Goal: Communication & Community: Participate in discussion

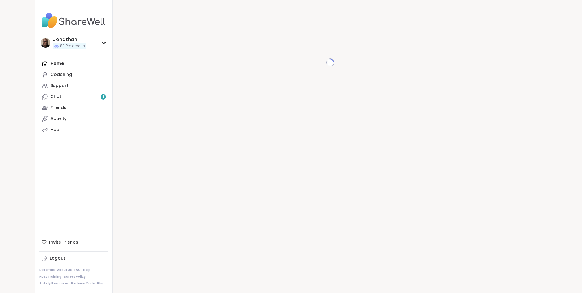
click at [39, 97] on link "Chat 1" at bounding box center [73, 96] width 68 height 11
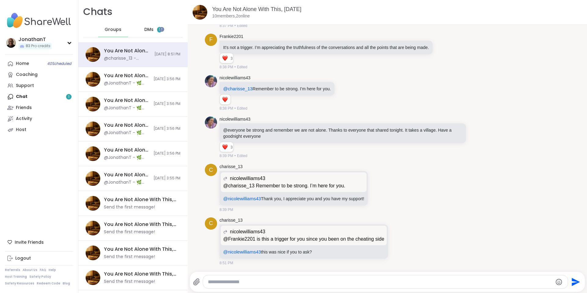
click at [147, 31] on span "DMs" at bounding box center [148, 30] width 9 height 6
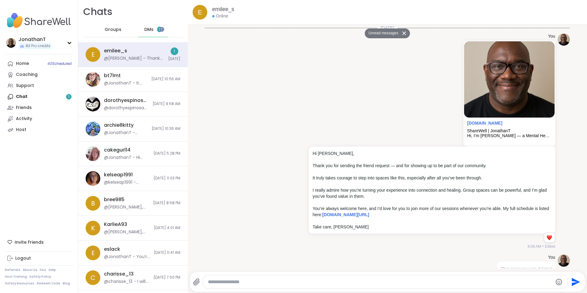
scroll to position [56, 0]
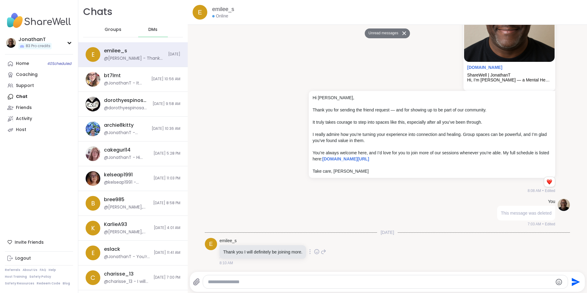
click at [310, 251] on icon at bounding box center [310, 251] width 1 height 4
click at [304, 261] on icon at bounding box center [303, 260] width 6 height 6
click at [317, 252] on icon at bounding box center [317, 252] width 2 height 1
click at [268, 242] on div "Select Reaction: Heart" at bounding box center [268, 242] width 6 height 6
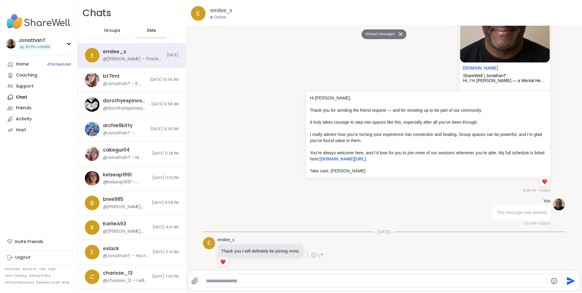
scroll to position [65, 0]
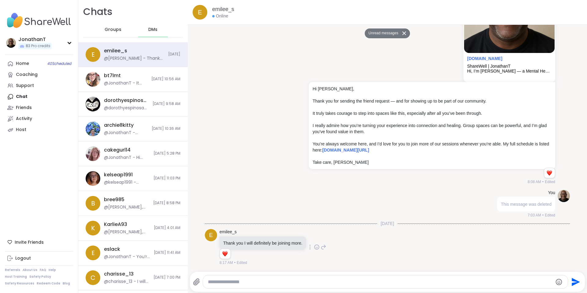
click at [24, 18] on img at bounding box center [39, 20] width 68 height 21
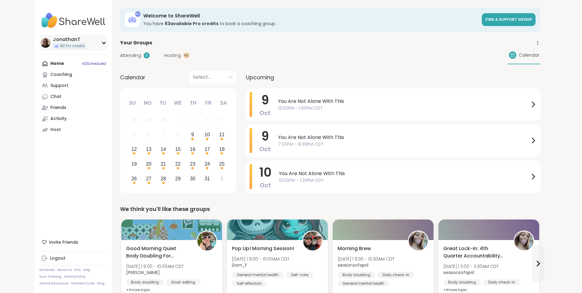
click at [53, 40] on div "JonathanT" at bounding box center [69, 39] width 33 height 7
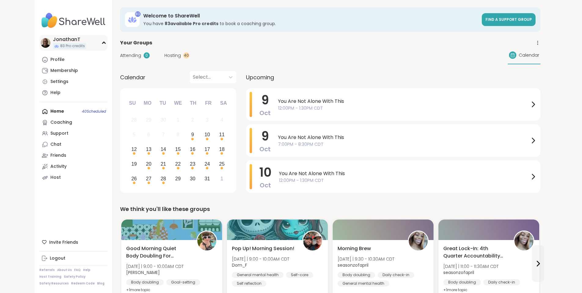
click at [53, 40] on div "JonathanT" at bounding box center [69, 39] width 33 height 7
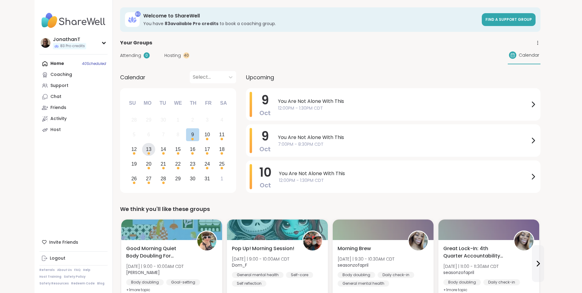
click at [146, 150] on div "13" at bounding box center [149, 149] width 6 height 8
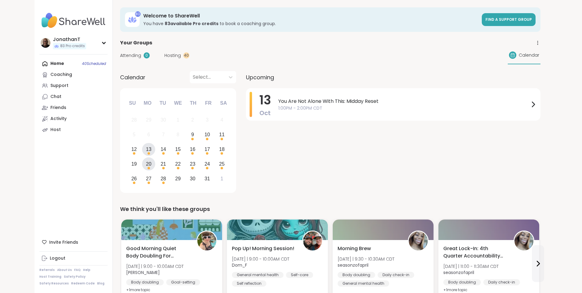
click at [146, 162] on div "20" at bounding box center [149, 164] width 6 height 8
click at [146, 176] on div "27" at bounding box center [149, 178] width 6 height 8
click at [127, 157] on div "19 20 21 22 23 24 25" at bounding box center [178, 164] width 102 height 15
click at [161, 152] on div "14" at bounding box center [164, 149] width 6 height 8
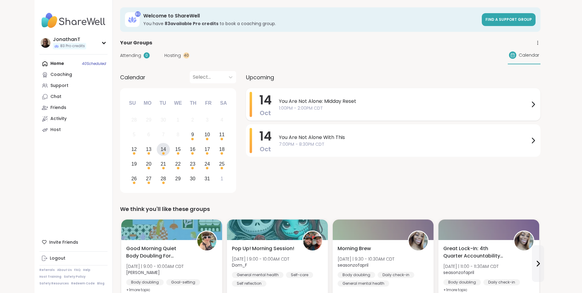
click at [377, 104] on span "You Are Not Alone: Midday Reset" at bounding box center [404, 101] width 251 height 7
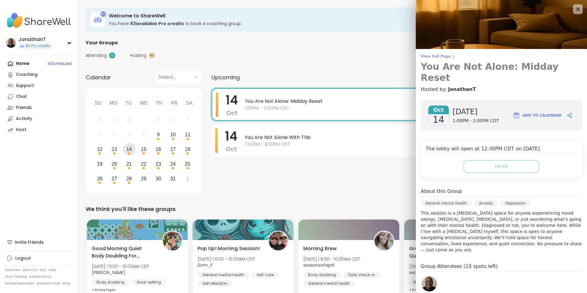
click at [429, 56] on span "View Full Page" at bounding box center [501, 56] width 161 height 5
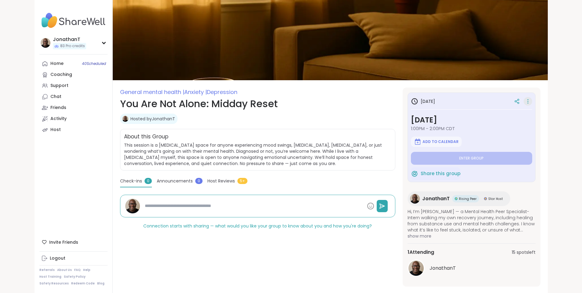
click at [531, 100] on icon at bounding box center [528, 101] width 6 height 9
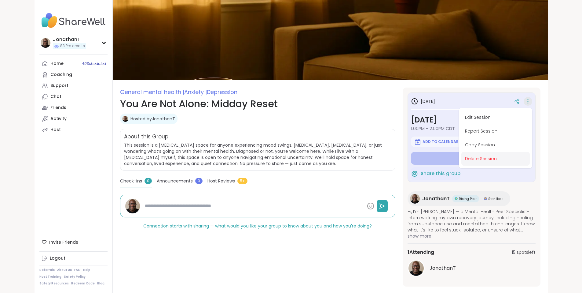
click at [525, 159] on button "Delete Session" at bounding box center [496, 159] width 68 height 14
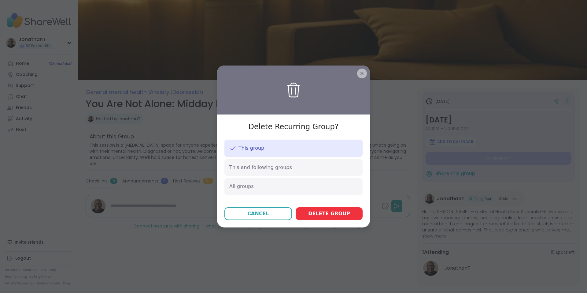
click at [330, 210] on span "Delete group" at bounding box center [329, 213] width 42 height 7
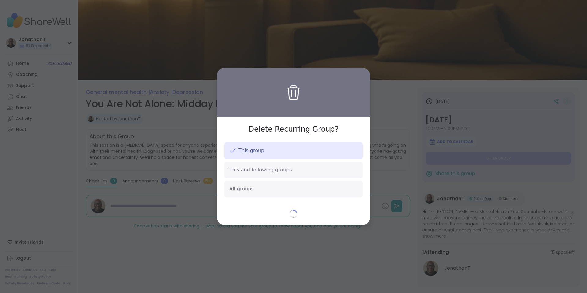
type textarea "*"
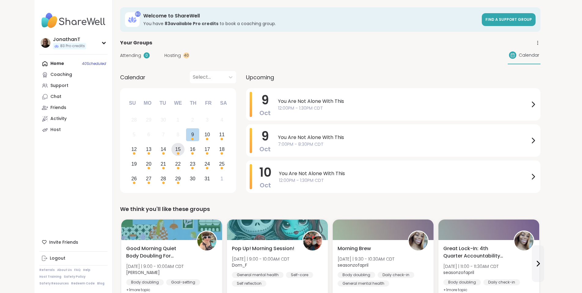
click at [175, 149] on div "15" at bounding box center [178, 149] width 6 height 8
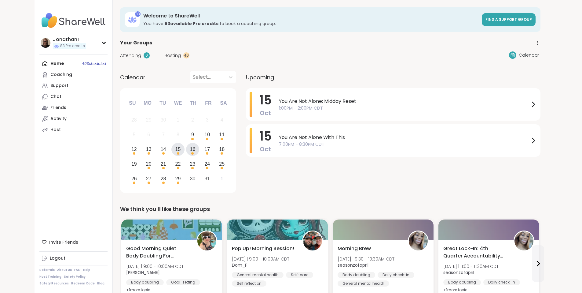
click at [190, 146] on div "16" at bounding box center [193, 149] width 6 height 8
click at [205, 150] on div "17" at bounding box center [208, 149] width 6 height 8
click at [146, 161] on div "20" at bounding box center [149, 164] width 6 height 8
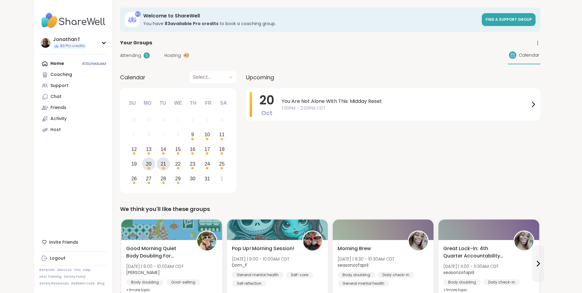
click at [157, 165] on div "21" at bounding box center [163, 163] width 13 height 13
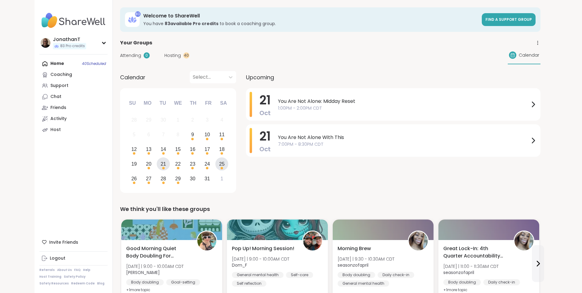
click at [219, 164] on div "25" at bounding box center [222, 164] width 6 height 8
click at [190, 164] on div "23" at bounding box center [193, 164] width 6 height 8
click at [190, 179] on div "30" at bounding box center [193, 178] width 6 height 8
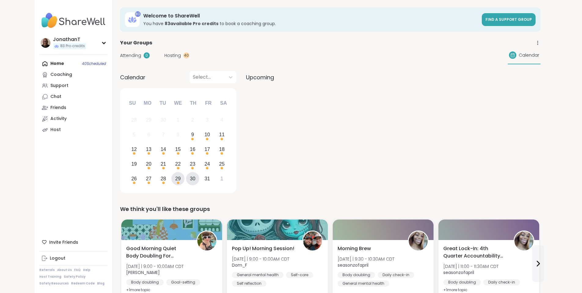
click at [175, 176] on div "29" at bounding box center [178, 178] width 6 height 8
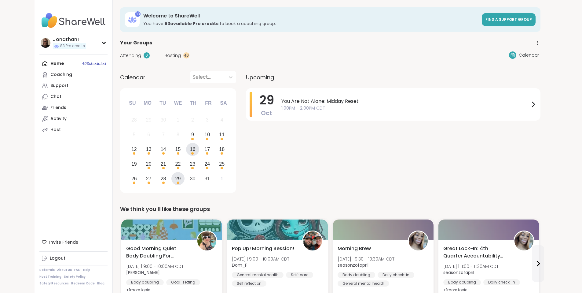
click at [190, 147] on div "16" at bounding box center [193, 149] width 6 height 8
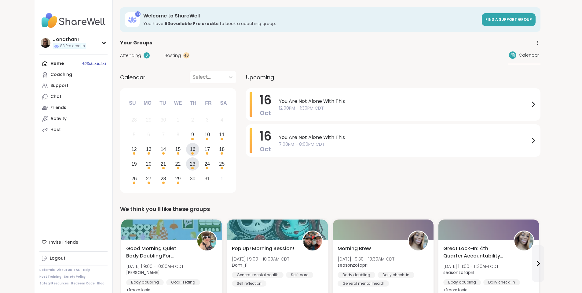
click at [190, 160] on div "23" at bounding box center [193, 164] width 6 height 8
click at [190, 178] on div "30" at bounding box center [193, 178] width 6 height 8
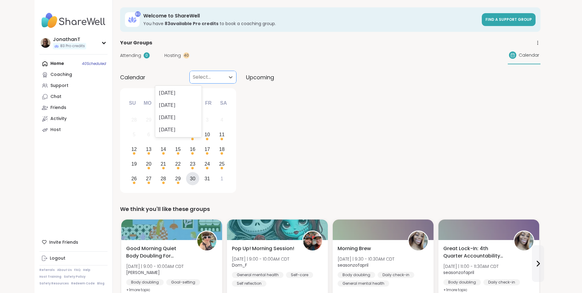
click at [193, 79] on div at bounding box center [207, 77] width 29 height 9
click at [181, 102] on div "November 2025" at bounding box center [178, 105] width 46 height 12
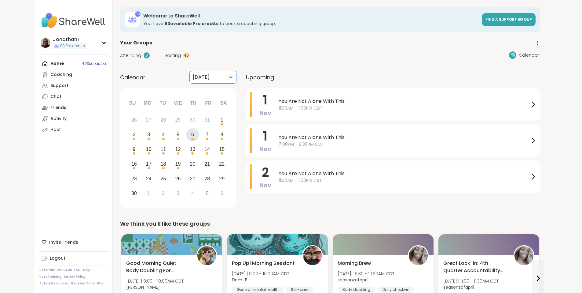
click at [191, 131] on div "6" at bounding box center [192, 134] width 3 height 8
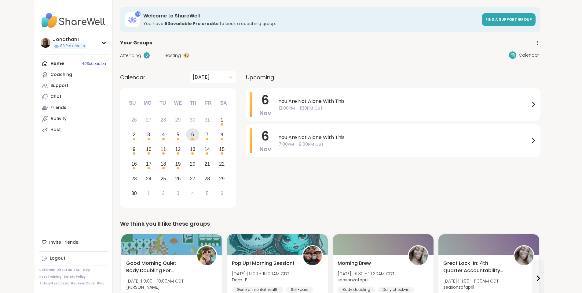
click at [193, 77] on div at bounding box center [207, 77] width 29 height 9
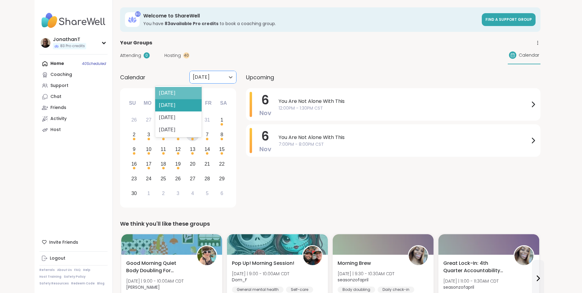
click at [179, 95] on div "October 2025" at bounding box center [178, 93] width 46 height 12
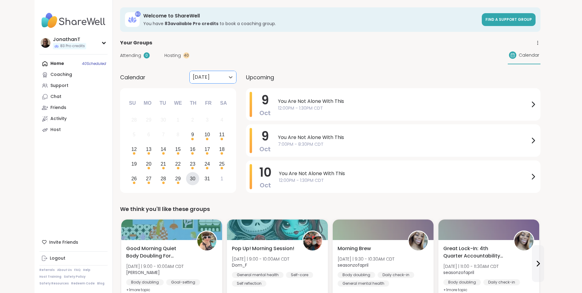
click at [190, 178] on div "30" at bounding box center [193, 178] width 6 height 8
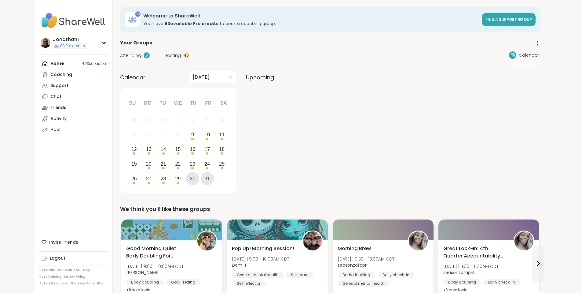
click at [205, 179] on div "31" at bounding box center [208, 178] width 6 height 8
click at [190, 175] on div "30" at bounding box center [193, 178] width 6 height 8
click at [146, 151] on div "13" at bounding box center [149, 149] width 6 height 8
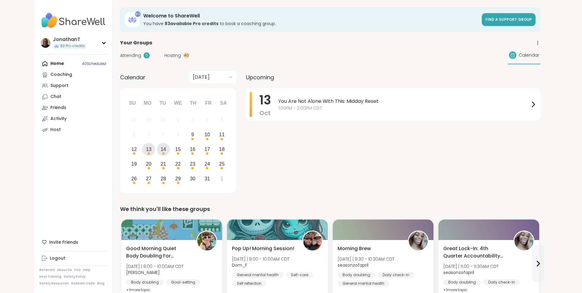
click at [157, 150] on div "14" at bounding box center [163, 149] width 13 height 13
click at [175, 149] on div "15" at bounding box center [178, 149] width 6 height 8
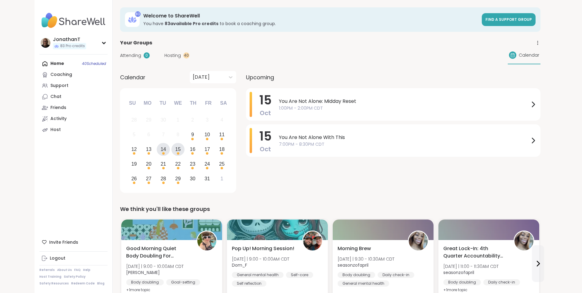
click at [157, 149] on div "14" at bounding box center [163, 149] width 13 height 13
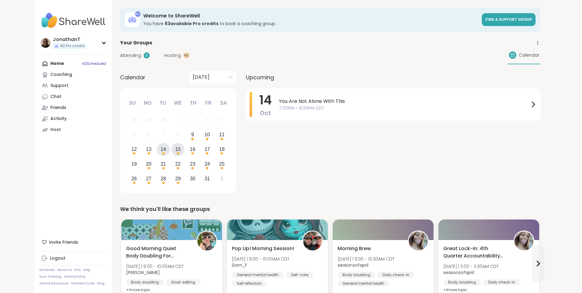
click at [175, 148] on div "15" at bounding box center [178, 149] width 6 height 8
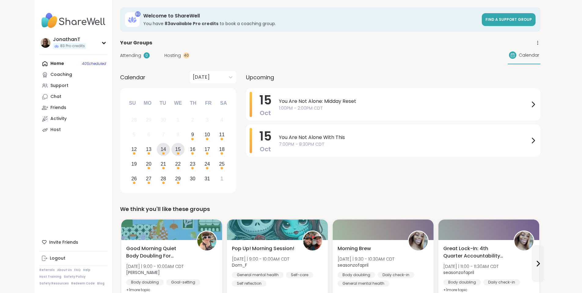
click at [157, 148] on div "14" at bounding box center [163, 149] width 13 height 13
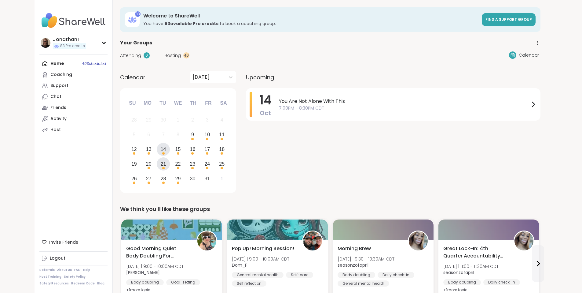
click at [161, 166] on div "21" at bounding box center [164, 164] width 6 height 8
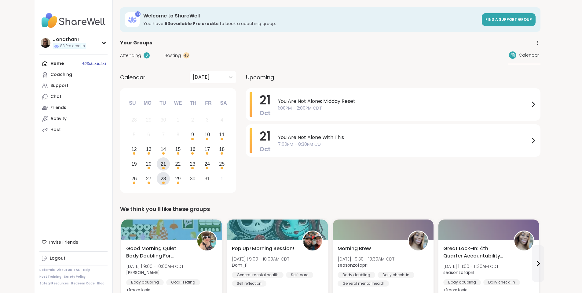
click at [161, 176] on div "28" at bounding box center [164, 178] width 6 height 8
click at [162, 152] on div "Choose Tuesday, October 14th, 2025" at bounding box center [163, 153] width 2 height 2
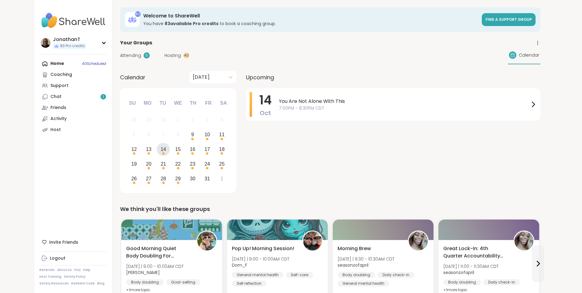
click at [161, 150] on div "14" at bounding box center [164, 149] width 6 height 8
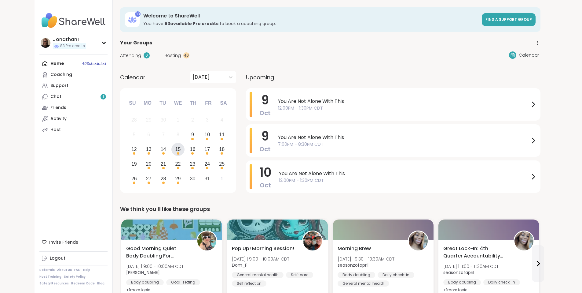
click at [175, 149] on div "15" at bounding box center [178, 149] width 6 height 8
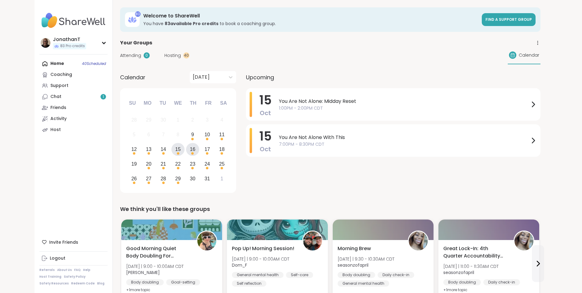
click at [190, 150] on div "16" at bounding box center [193, 149] width 6 height 8
click at [205, 150] on div "17" at bounding box center [208, 149] width 6 height 8
click at [131, 160] on div "19" at bounding box center [134, 164] width 6 height 8
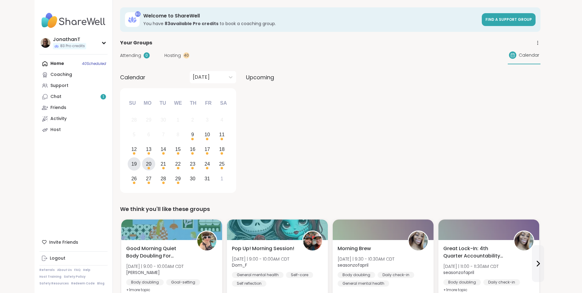
click at [146, 162] on div "20" at bounding box center [149, 164] width 6 height 8
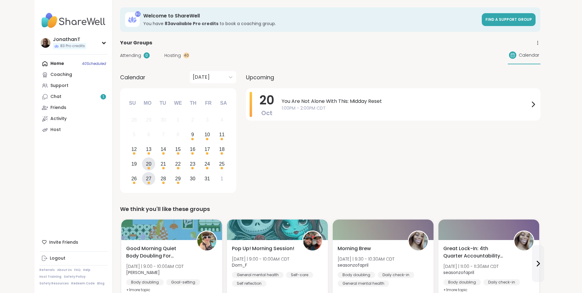
click at [142, 174] on div "27" at bounding box center [148, 178] width 13 height 13
click at [127, 171] on div "26 27 28 29 30 31 1" at bounding box center [178, 178] width 102 height 15
click at [161, 165] on div "21" at bounding box center [164, 164] width 6 height 8
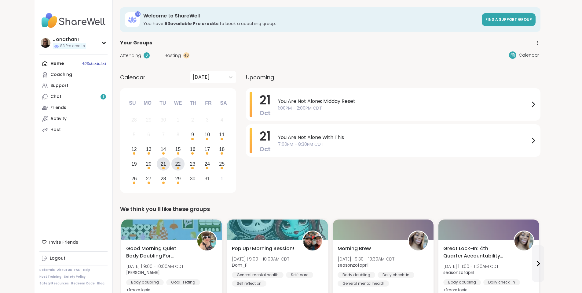
click at [175, 165] on div "22" at bounding box center [178, 164] width 6 height 8
click at [190, 164] on div "23" at bounding box center [193, 164] width 6 height 8
click at [201, 163] on div "24" at bounding box center [207, 163] width 13 height 13
click at [190, 180] on div "30" at bounding box center [193, 178] width 6 height 8
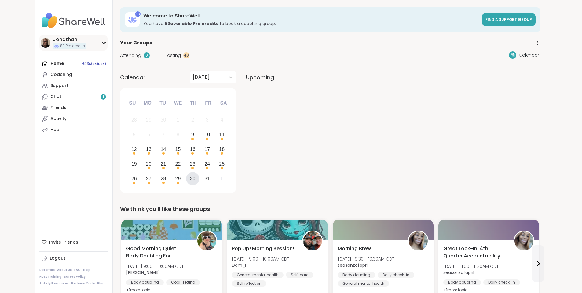
click at [53, 39] on div "JonathanT" at bounding box center [69, 39] width 33 height 7
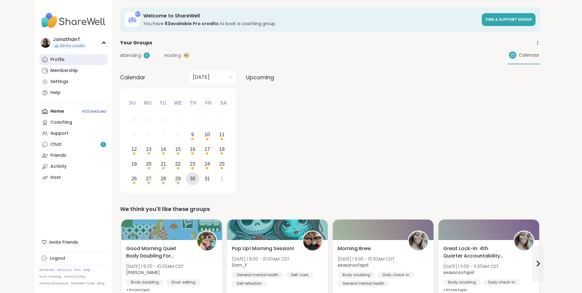
click at [39, 61] on link "Profile" at bounding box center [73, 59] width 68 height 11
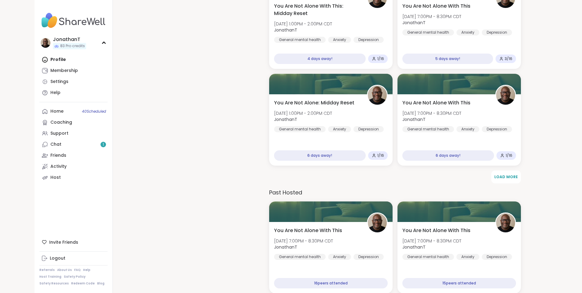
scroll to position [702, 0]
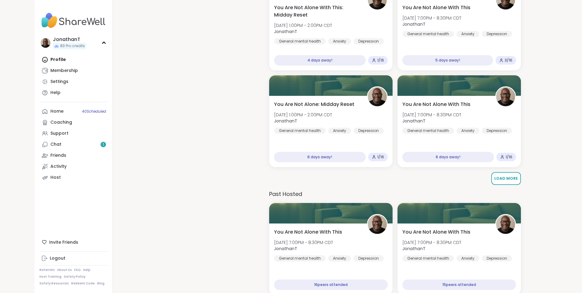
click at [506, 176] on button "Load More" at bounding box center [507, 178] width 30 height 13
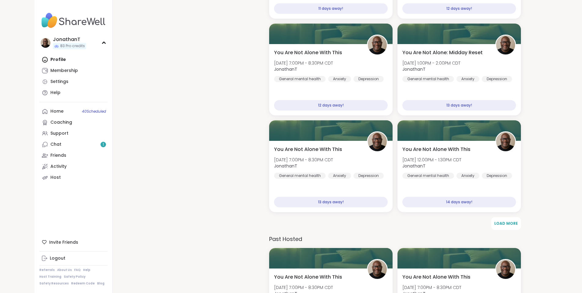
scroll to position [1241, 0]
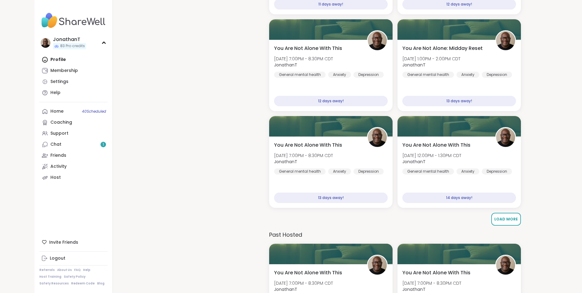
click at [507, 216] on span "Load More" at bounding box center [507, 218] width 24 height 5
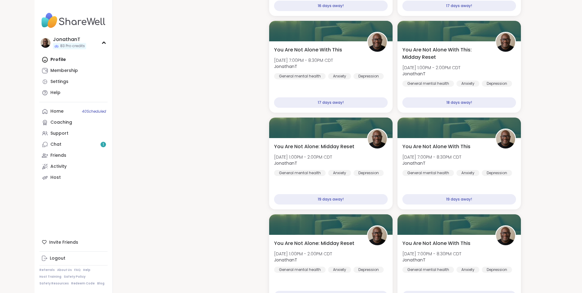
scroll to position [1786, 0]
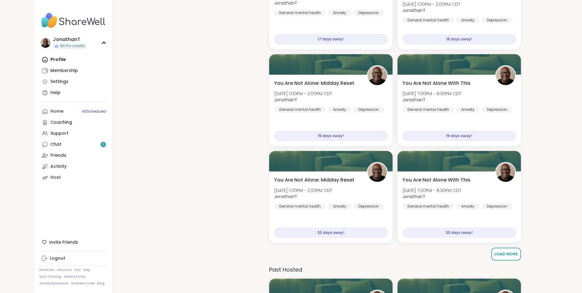
click at [514, 251] on span "Load More" at bounding box center [507, 253] width 24 height 5
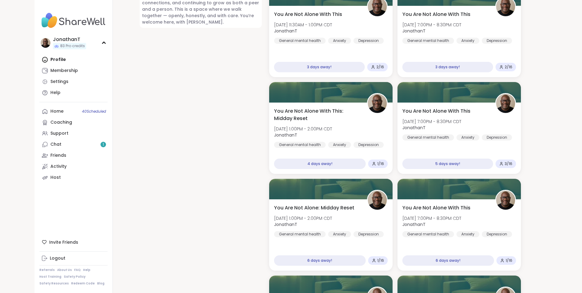
scroll to position [581, 0]
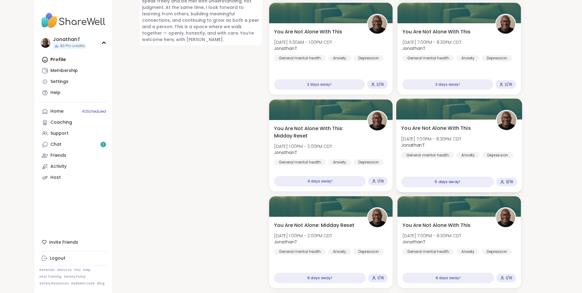
click at [441, 136] on span "[DATE] 7:00PM - 8:30PM CDT" at bounding box center [431, 139] width 60 height 6
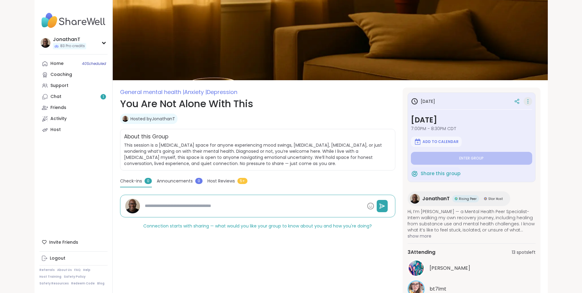
click at [531, 102] on icon at bounding box center [528, 101] width 6 height 9
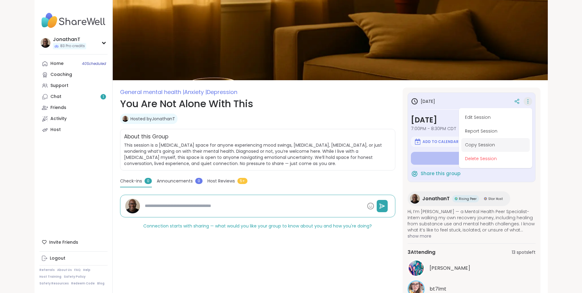
click at [521, 145] on button "Copy Session" at bounding box center [496, 145] width 68 height 14
type textarea "*"
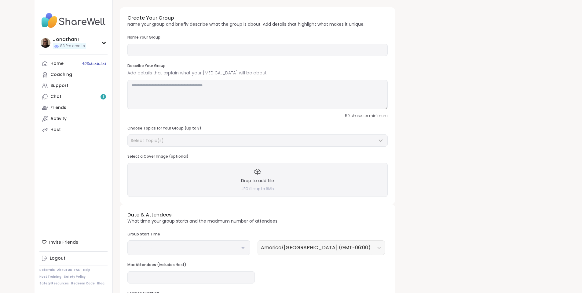
type input "**********"
type textarea "**********"
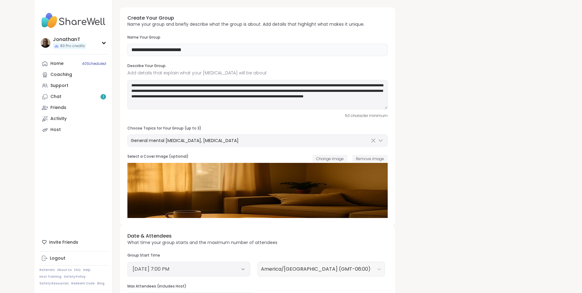
click at [160, 51] on input "**********" at bounding box center [257, 50] width 260 height 12
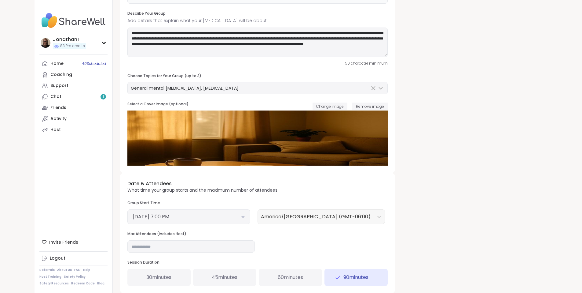
scroll to position [78, 0]
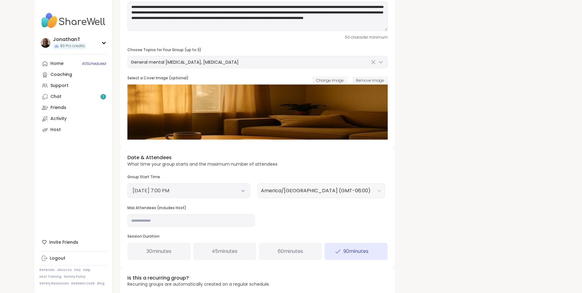
type input "**********"
click at [210, 187] on button "October 14, 2025 7:00 PM" at bounding box center [189, 190] width 113 height 7
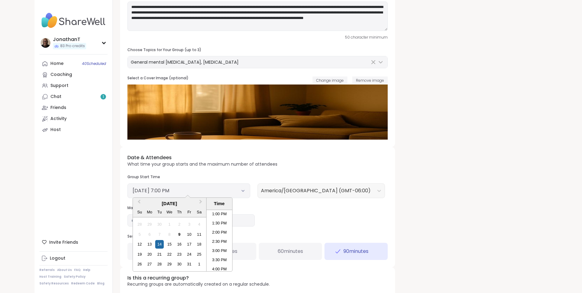
scroll to position [220, 0]
click at [207, 231] on li "1:00 PM" at bounding box center [220, 232] width 26 height 9
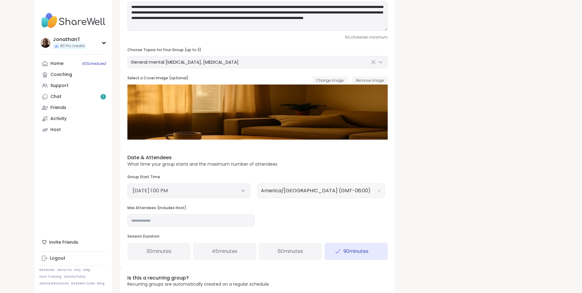
click at [278, 248] on span "60 minutes" at bounding box center [290, 250] width 25 height 7
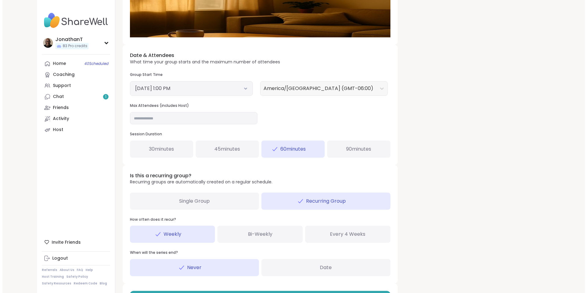
scroll to position [205, 0]
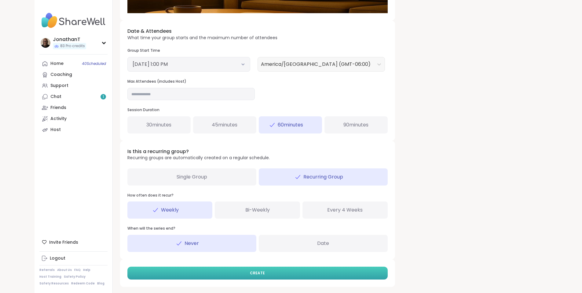
click at [256, 271] on button "CREATE" at bounding box center [257, 272] width 260 height 13
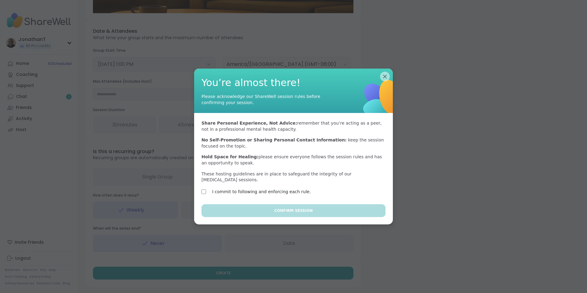
click at [250, 188] on label "I commit to following and enforcing each rule." at bounding box center [261, 191] width 99 height 7
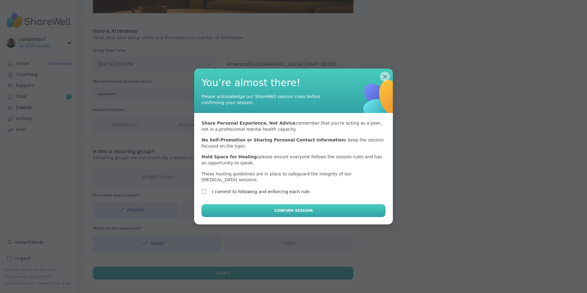
click at [264, 206] on button "Confirm Session" at bounding box center [293, 210] width 184 height 13
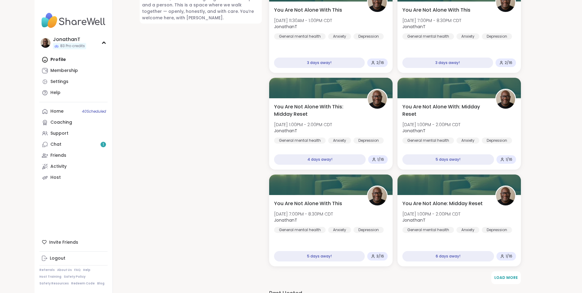
scroll to position [618, 0]
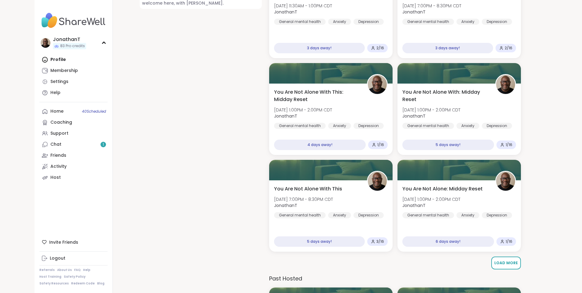
click at [511, 260] on span "Load More" at bounding box center [507, 262] width 24 height 5
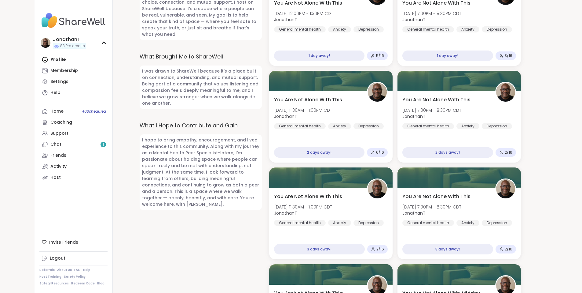
scroll to position [527, 0]
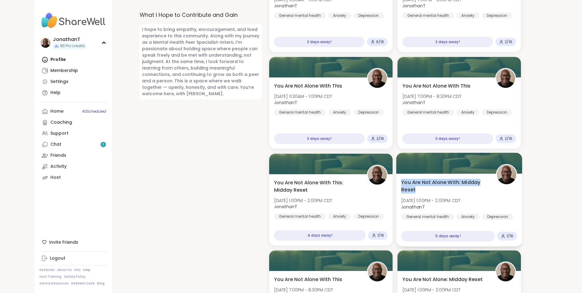
drag, startPoint x: 426, startPoint y: 183, endPoint x: 403, endPoint y: 175, distance: 24.6
click at [403, 179] on span "You Are Not Alone With: Midday Reset" at bounding box center [445, 186] width 88 height 15
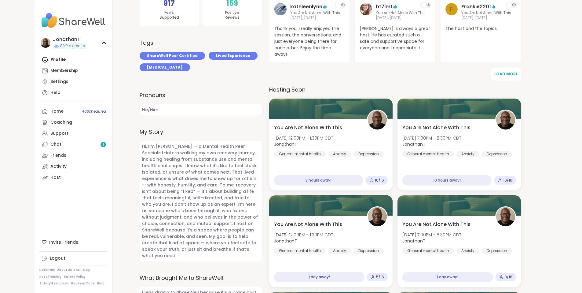
scroll to position [209, 0]
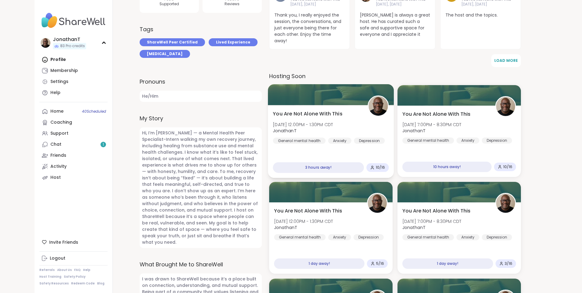
click at [349, 105] on div "You Are Not Alone With This Thu, Oct 09 | 12:00PM - 1:30PM CDT JonathanT Genera…" at bounding box center [331, 141] width 126 height 73
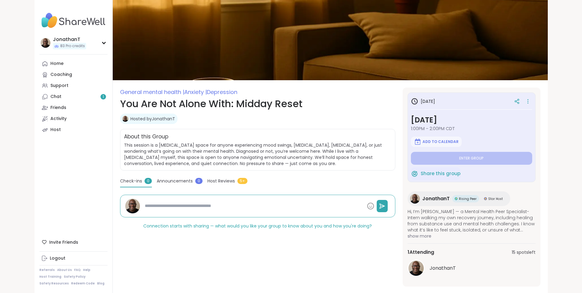
type textarea "*"
click at [249, 110] on h1 "You Are Not Alone With: Midday Reset" at bounding box center [257, 103] width 275 height 15
click at [249, 108] on h1 "You Are Not Alone With: Midday Reset" at bounding box center [257, 103] width 275 height 15
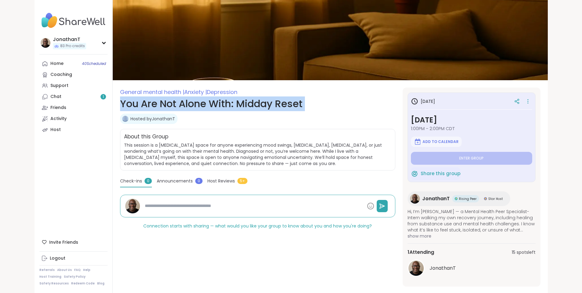
click at [249, 108] on h1 "You Are Not Alone With: Midday Reset" at bounding box center [257, 103] width 275 height 15
copy h1 "You Are Not Alone With: Midday Reset"
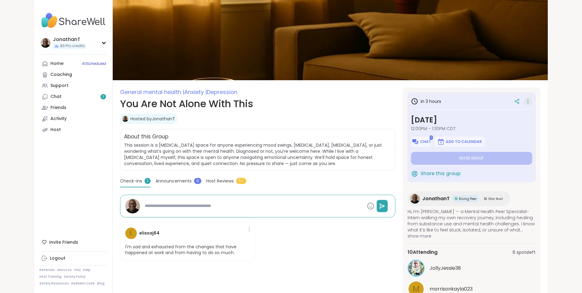
click at [531, 101] on icon at bounding box center [528, 101] width 6 height 9
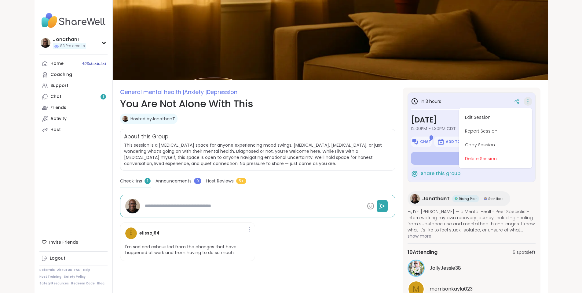
click at [530, 116] on button "Edit Session" at bounding box center [496, 117] width 68 height 14
type textarea "*"
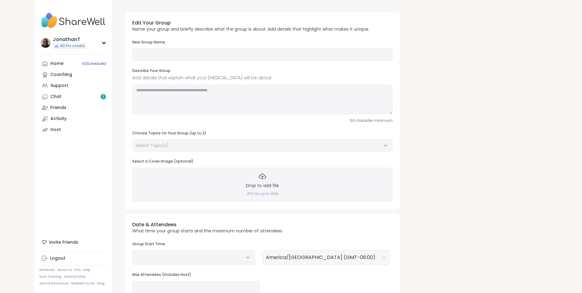
type input "**********"
type textarea "**********"
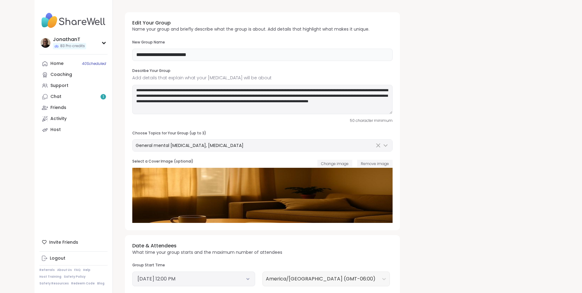
drag, startPoint x: 194, startPoint y: 54, endPoint x: 68, endPoint y: 56, distance: 126.0
click at [68, 56] on div "**********" at bounding box center [292, 251] width 514 height 503
paste input "*********"
drag, startPoint x: 198, startPoint y: 55, endPoint x: 58, endPoint y: 51, distance: 139.8
click at [58, 51] on div "**********" at bounding box center [292, 251] width 514 height 503
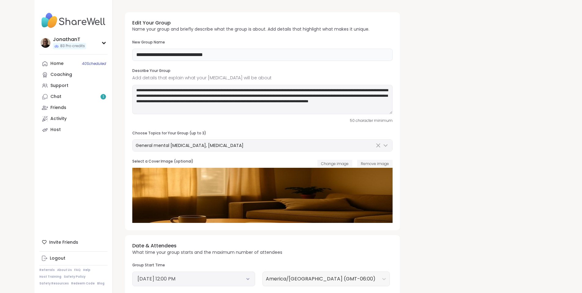
paste input "text"
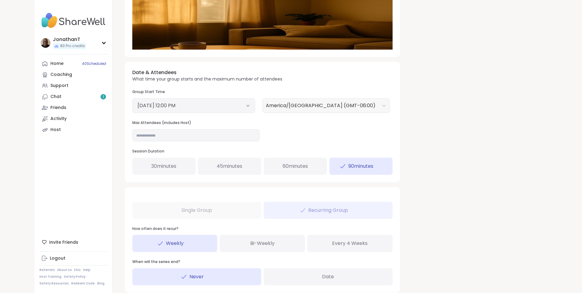
scroll to position [216, 0]
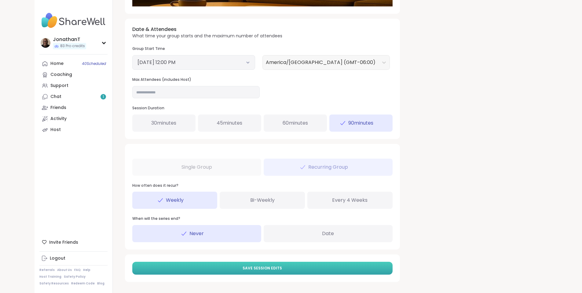
type input "**********"
click at [311, 265] on button "Save Session Edits" at bounding box center [262, 267] width 260 height 13
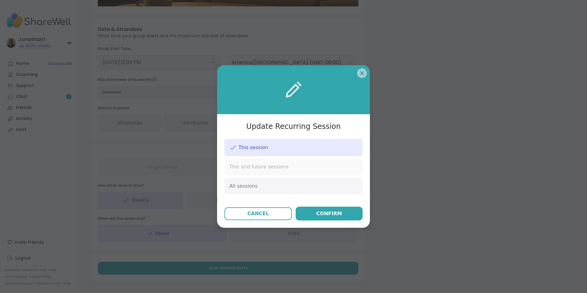
click at [262, 170] on span "This and future sessions" at bounding box center [258, 166] width 59 height 7
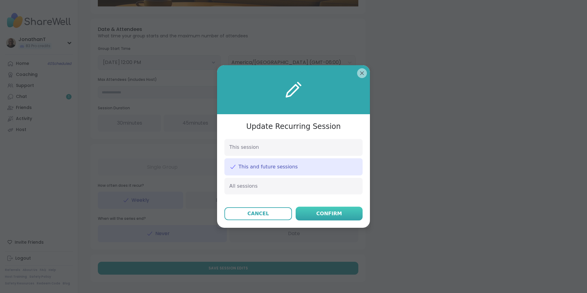
click at [318, 210] on div "Confirm" at bounding box center [329, 213] width 26 height 7
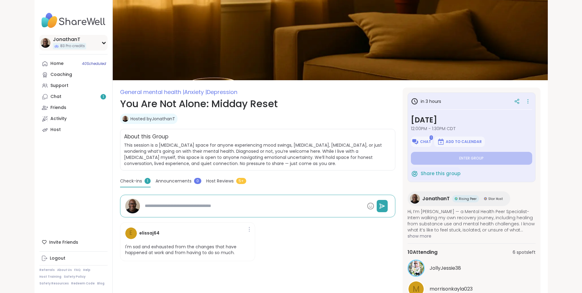
click at [53, 38] on div "JonathanT" at bounding box center [69, 39] width 33 height 7
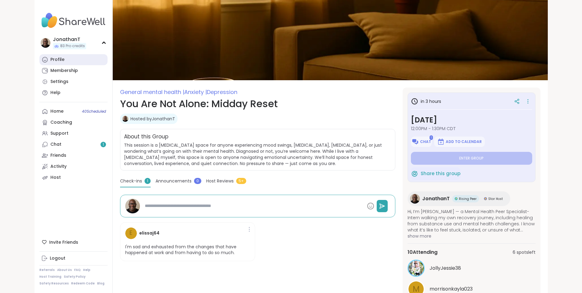
click at [39, 57] on link "Profile" at bounding box center [73, 59] width 68 height 11
type textarea "*"
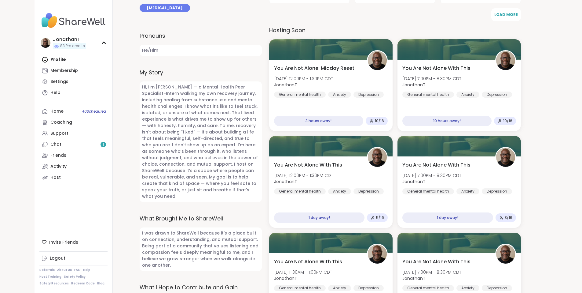
scroll to position [265, 0]
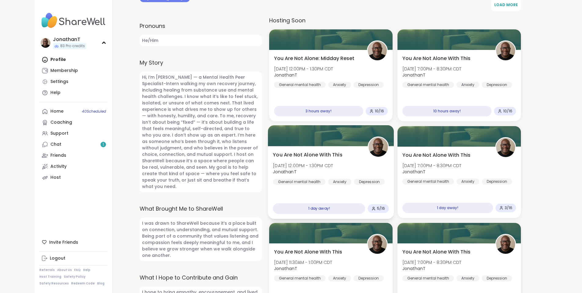
click at [346, 151] on div "You Are Not Alone With This Fri, Oct 10 | 12:00PM - 1:30PM CDT JonathanT Genera…" at bounding box center [331, 168] width 116 height 34
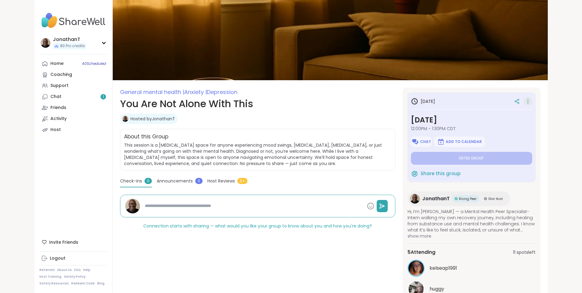
click at [531, 99] on icon at bounding box center [528, 101] width 6 height 9
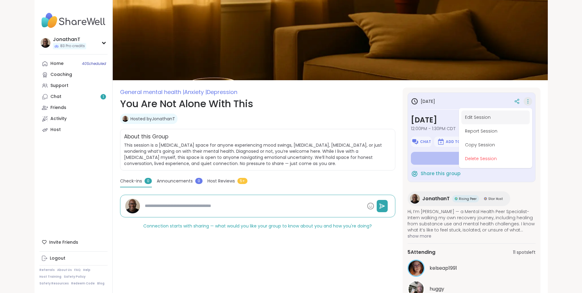
click at [530, 115] on button "Edit Session" at bounding box center [496, 117] width 68 height 14
type textarea "*"
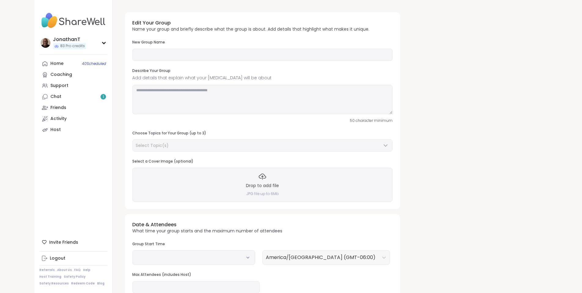
type input "**********"
type textarea "**********"
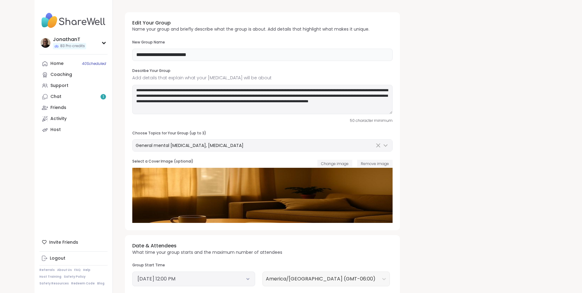
drag, startPoint x: 179, startPoint y: 53, endPoint x: 65, endPoint y: 54, distance: 115.0
click at [65, 54] on div "**********" at bounding box center [292, 251] width 514 height 503
paste input "****"
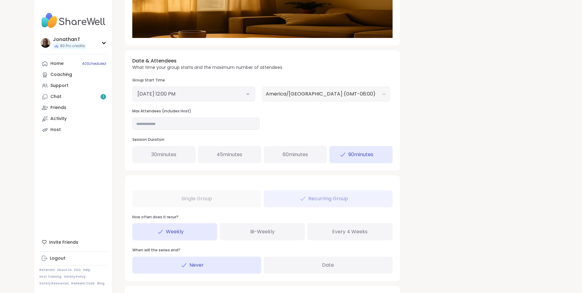
scroll to position [216, 0]
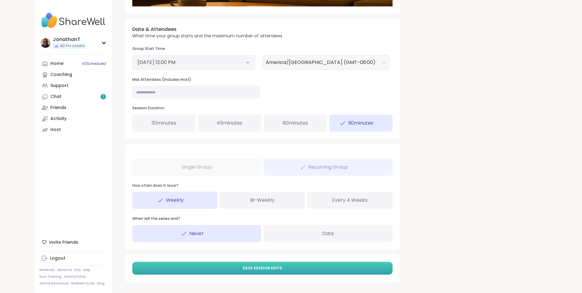
type input "**********"
click at [261, 268] on button "Save Session Edits" at bounding box center [262, 267] width 260 height 13
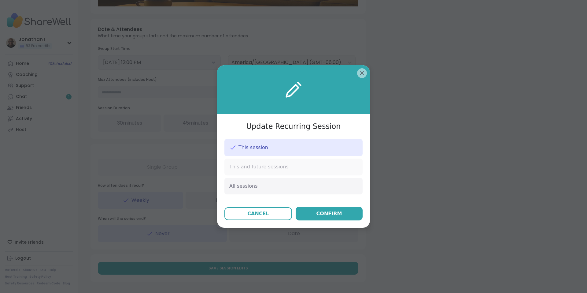
click at [289, 162] on div "This and future sessions" at bounding box center [293, 166] width 138 height 17
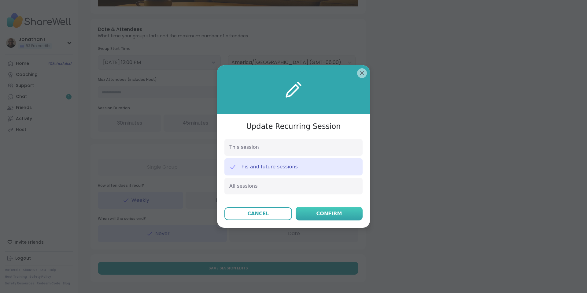
click at [322, 214] on div "Confirm" at bounding box center [329, 213] width 26 height 7
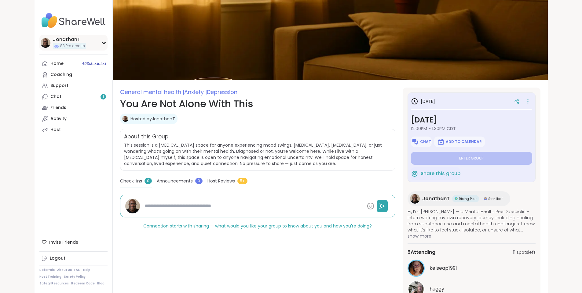
click at [53, 36] on div "JonathanT" at bounding box center [69, 39] width 33 height 7
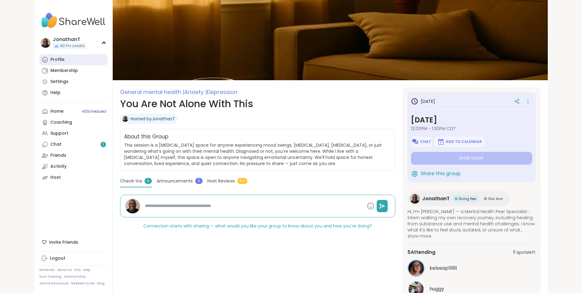
click at [41, 59] on link "Profile" at bounding box center [73, 59] width 68 height 11
type textarea "*"
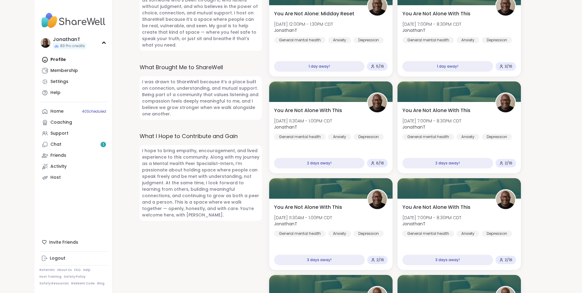
scroll to position [431, 0]
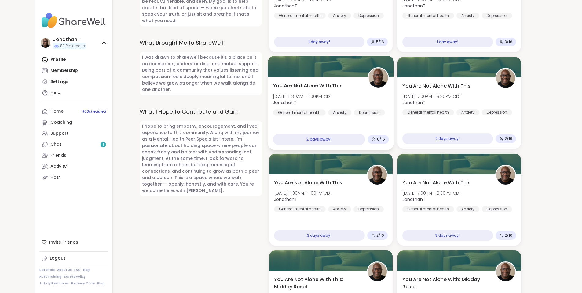
click at [351, 85] on div "You Are Not Alone With This Sat, Oct 11 | 11:30AM - 1:00PM CDT JonathanT Genera…" at bounding box center [331, 99] width 116 height 34
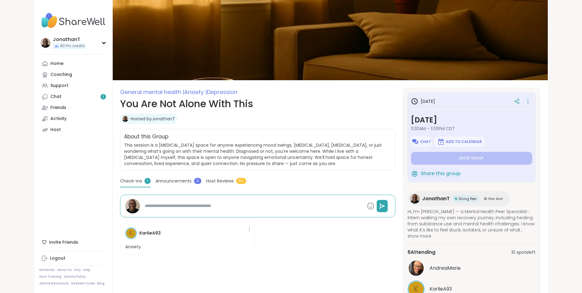
click at [531, 103] on icon at bounding box center [528, 101] width 6 height 9
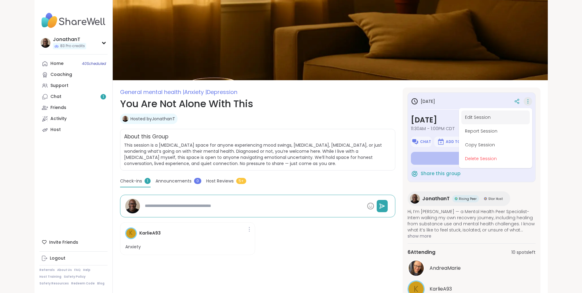
click at [530, 118] on button "Edit Session" at bounding box center [496, 117] width 68 height 14
type textarea "*"
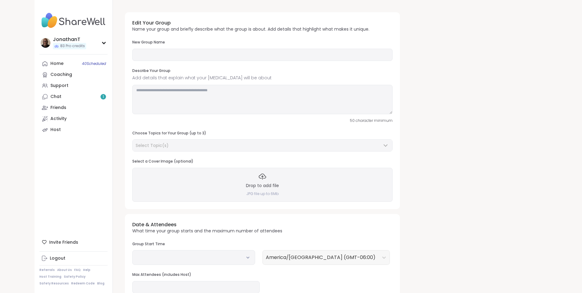
type input "**********"
type textarea "**********"
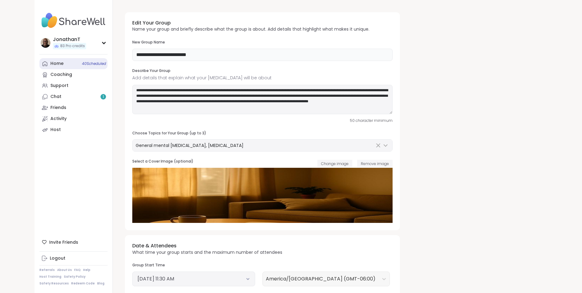
drag, startPoint x: 182, startPoint y: 56, endPoint x: 42, endPoint y: 63, distance: 139.6
click at [42, 63] on div "**********" at bounding box center [292, 251] width 514 height 503
paste input "****"
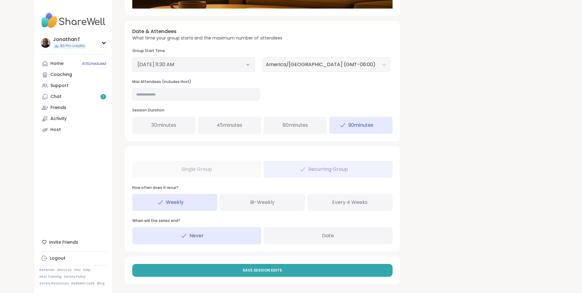
scroll to position [216, 0]
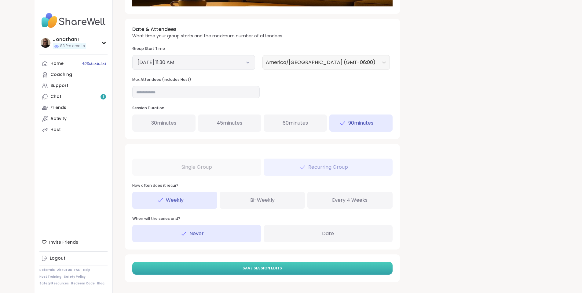
type input "**********"
click at [262, 265] on button "Save Session Edits" at bounding box center [262, 267] width 260 height 13
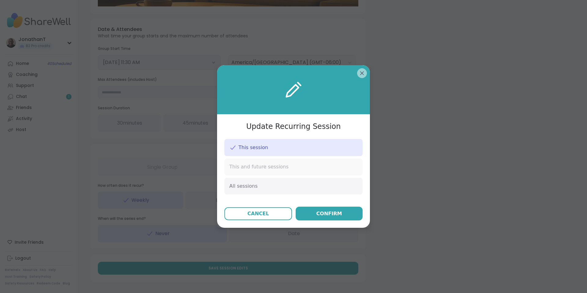
click at [291, 166] on div "This and future sessions" at bounding box center [293, 166] width 138 height 17
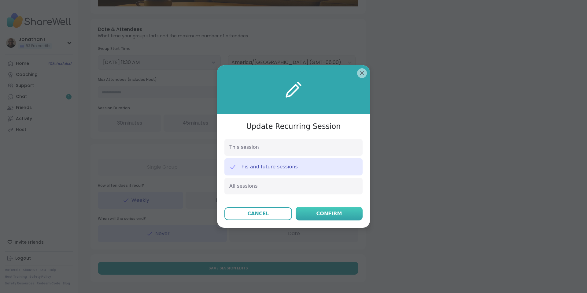
click at [321, 217] on button "Confirm" at bounding box center [329, 213] width 67 height 14
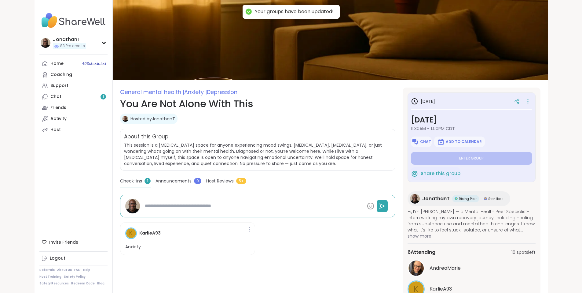
type textarea "*"
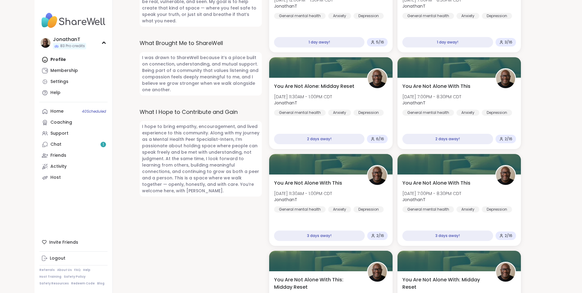
scroll to position [478, 0]
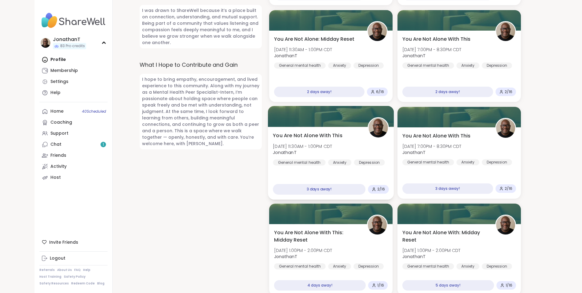
click at [349, 134] on div "You Are Not Alone With This [DATE] 11:30AM - 1:00PM CDT JonathanT General menta…" at bounding box center [331, 149] width 116 height 34
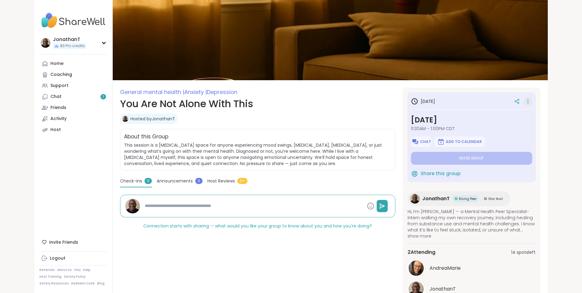
click at [531, 102] on icon at bounding box center [528, 101] width 6 height 9
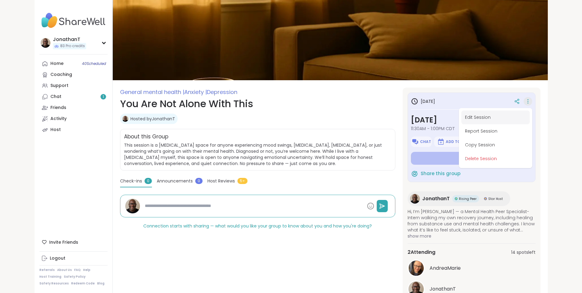
click at [530, 118] on button "Edit Session" at bounding box center [496, 117] width 68 height 14
type textarea "*"
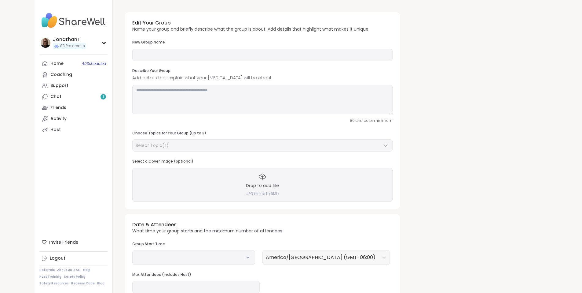
type input "**********"
type textarea "**********"
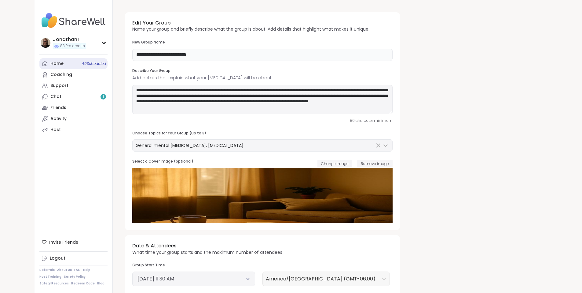
drag, startPoint x: 173, startPoint y: 56, endPoint x: 67, endPoint y: 59, distance: 106.4
click at [67, 59] on div "**********" at bounding box center [292, 251] width 514 height 503
paste input "****"
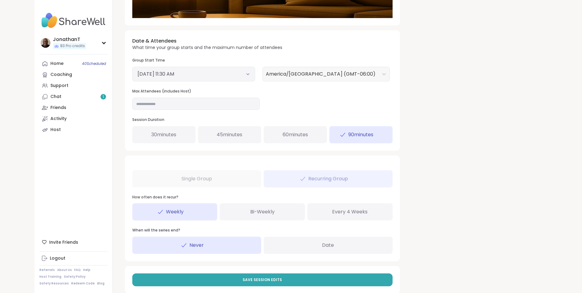
scroll to position [206, 0]
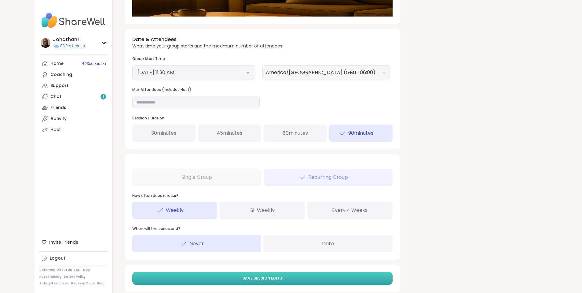
type input "**********"
click at [304, 274] on button "Save Session Edits" at bounding box center [262, 277] width 260 height 13
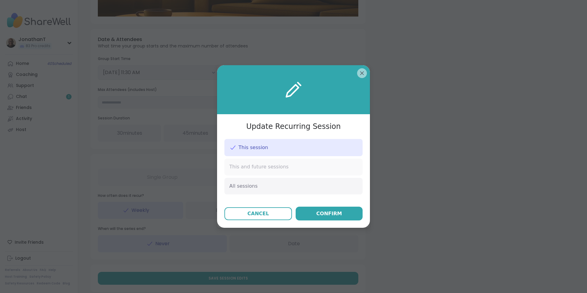
click at [305, 164] on div "This and future sessions" at bounding box center [293, 166] width 138 height 17
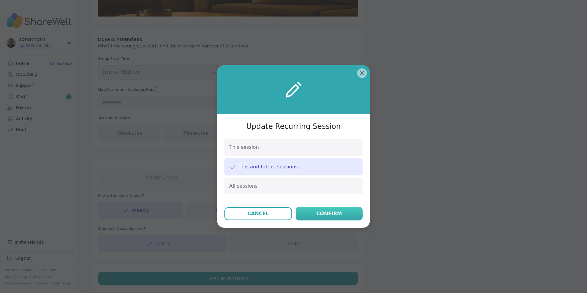
click at [323, 211] on div "Confirm" at bounding box center [329, 213] width 26 height 7
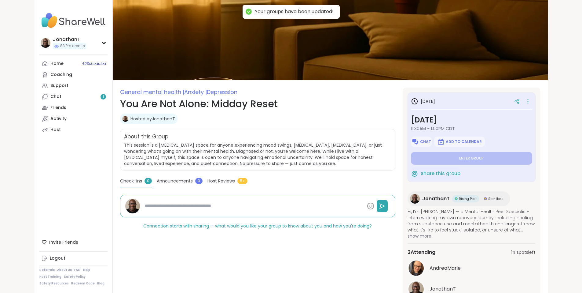
type textarea "*"
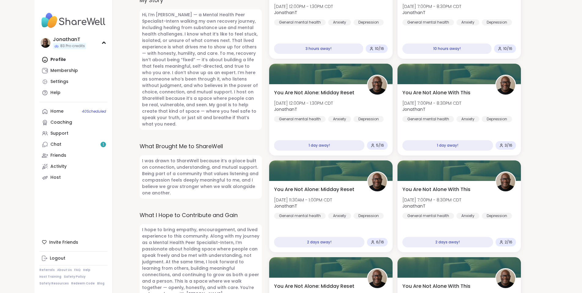
drag, startPoint x: 581, startPoint y: 85, endPoint x: 584, endPoint y: 107, distance: 22.6
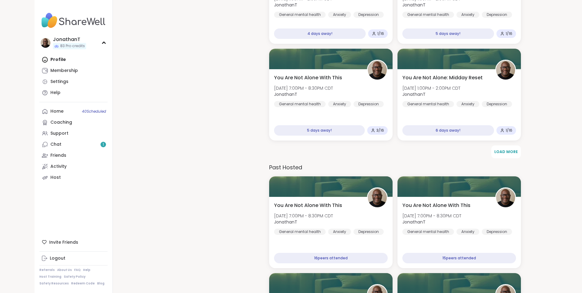
scroll to position [789, 0]
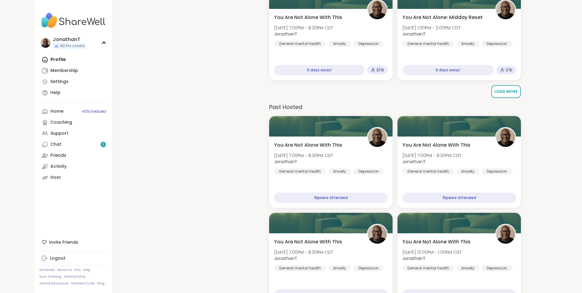
click at [504, 89] on span "Load More" at bounding box center [507, 91] width 24 height 5
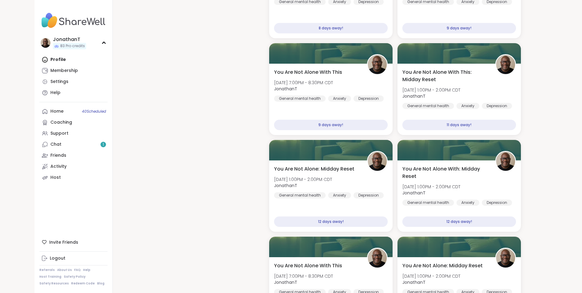
scroll to position [1130, 0]
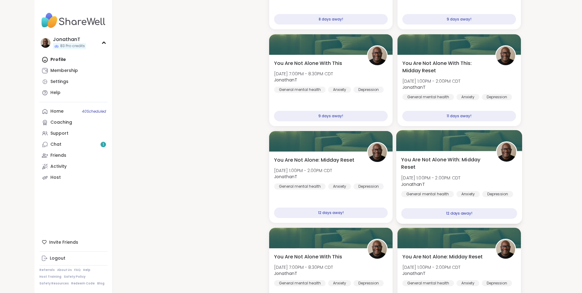
click at [479, 164] on span "You Are Not Alone With: Midday Reset" at bounding box center [445, 163] width 88 height 15
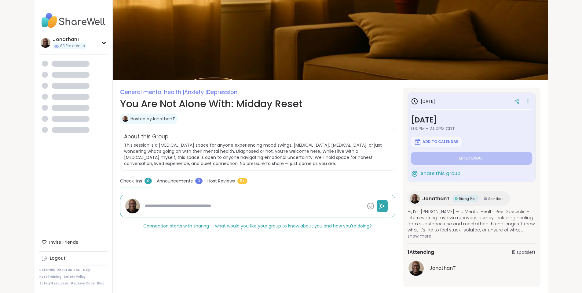
click at [533, 102] on div at bounding box center [522, 101] width 21 height 11
click at [531, 102] on icon at bounding box center [528, 101] width 6 height 9
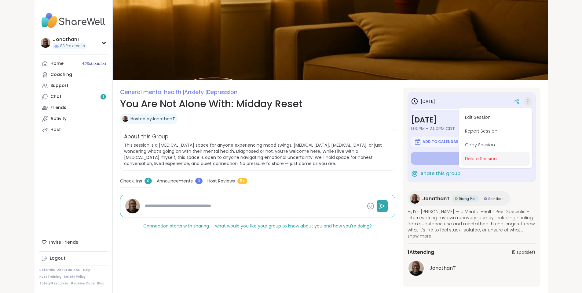
click at [530, 156] on button "Delete Session" at bounding box center [496, 159] width 68 height 14
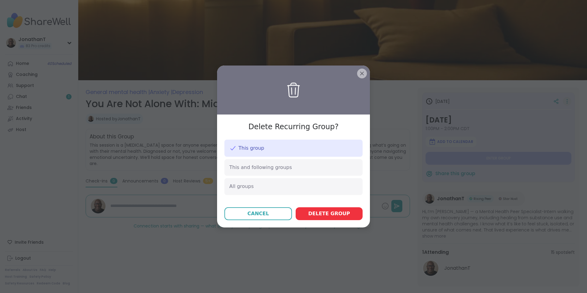
click at [339, 209] on button "Delete group" at bounding box center [329, 213] width 67 height 13
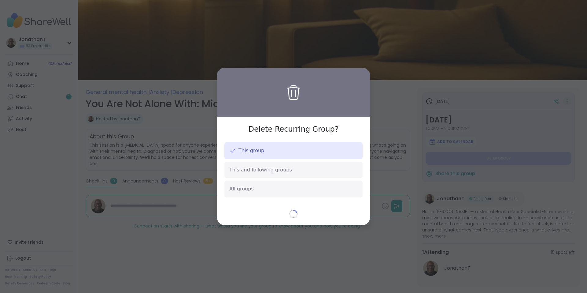
type textarea "*"
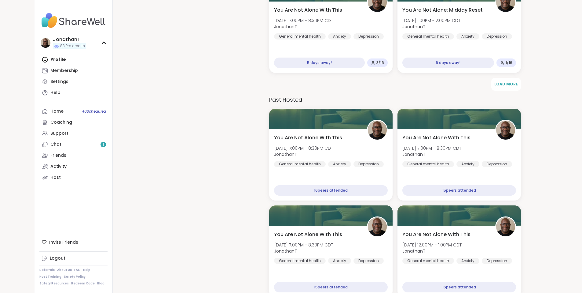
scroll to position [822, 0]
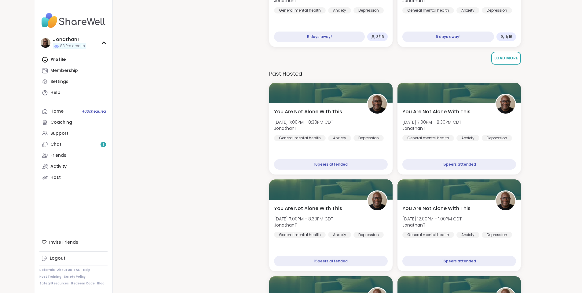
click at [513, 55] on span "Load More" at bounding box center [507, 57] width 24 height 5
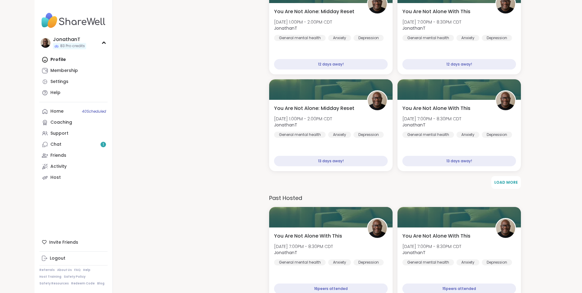
scroll to position [1357, 0]
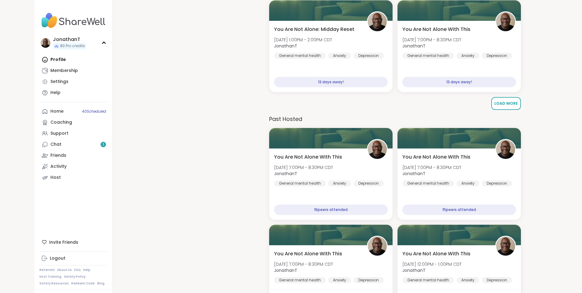
click at [511, 101] on span "Load More" at bounding box center [507, 103] width 24 height 5
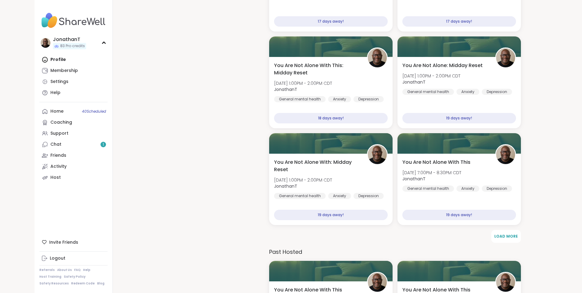
scroll to position [1827, 0]
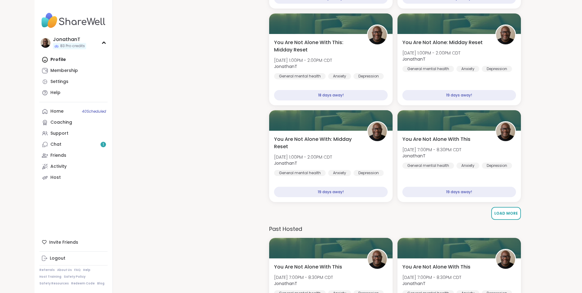
click at [502, 210] on button "Load More" at bounding box center [507, 213] width 30 height 13
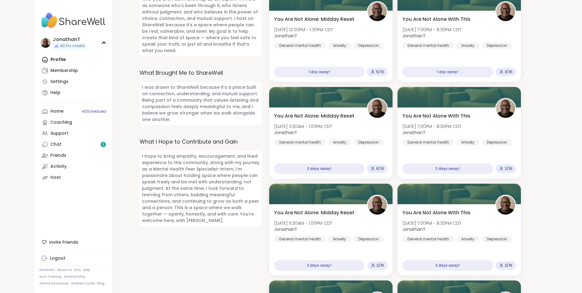
scroll to position [0, 0]
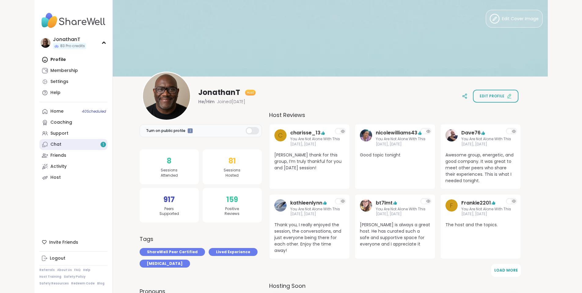
click at [39, 142] on link "Chat 1" at bounding box center [73, 144] width 68 height 11
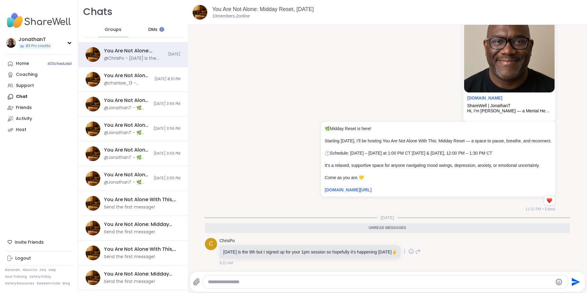
click at [415, 251] on icon at bounding box center [418, 250] width 6 height 7
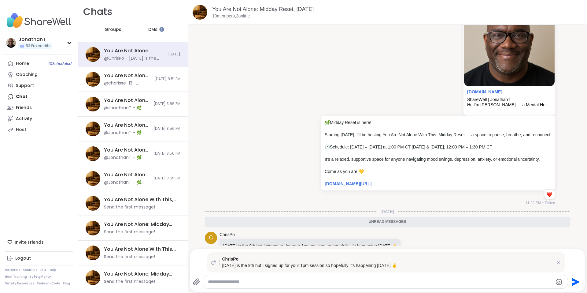
click at [304, 282] on textarea "Type your message" at bounding box center [380, 282] width 345 height 6
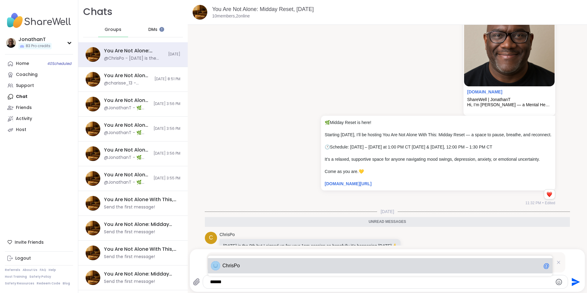
click at [254, 267] on span "[PERSON_NAME]" at bounding box center [382, 265] width 318 height 6
click at [302, 281] on textarea "**********" at bounding box center [380, 282] width 340 height 6
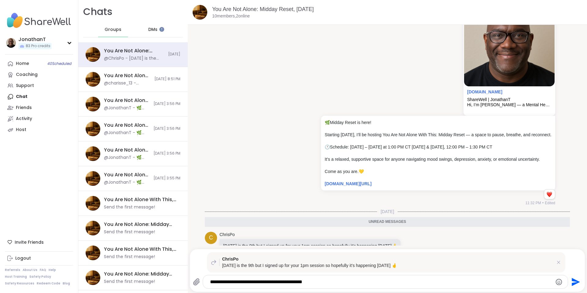
type textarea "**********"
click at [572, 281] on icon "Send" at bounding box center [576, 281] width 8 height 8
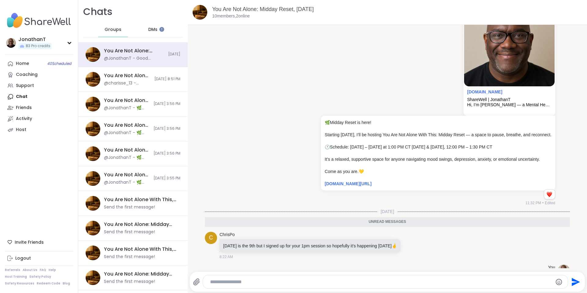
scroll to position [109, 0]
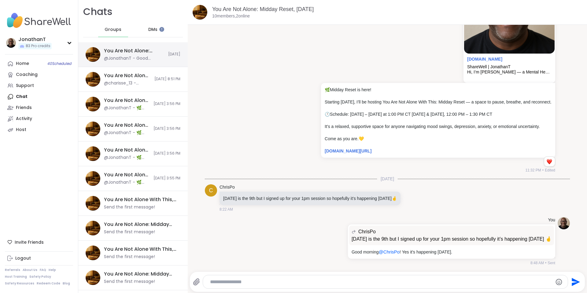
click at [143, 53] on div "You Are Not Alone: Midday Reset, [DATE]" at bounding box center [134, 50] width 61 height 7
click at [145, 53] on div "You Are Not Alone: Midday Reset, [DATE]" at bounding box center [134, 50] width 61 height 7
click at [249, 284] on textarea "Type your message" at bounding box center [380, 282] width 340 height 6
paste textarea "**********"
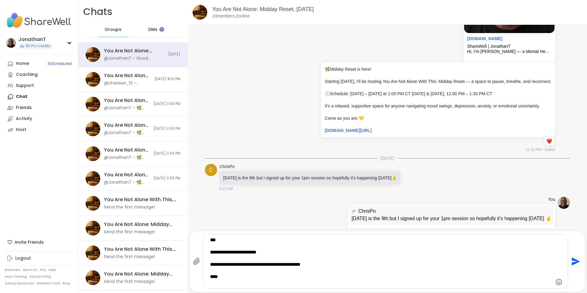
drag, startPoint x: 213, startPoint y: 251, endPoint x: 186, endPoint y: 220, distance: 41.0
click at [186, 220] on div "Chats Groups DMs You Are Not Alone: Midday Reset, [DATE] @JonathanT - Good morn…" at bounding box center [332, 146] width 509 height 293
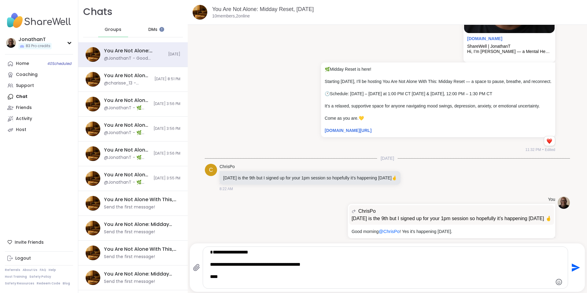
click at [245, 252] on textarea "**********" at bounding box center [380, 267] width 340 height 37
click at [206, 251] on div "**********" at bounding box center [385, 267] width 365 height 42
click at [206, 263] on div "**********" at bounding box center [385, 267] width 365 height 42
click at [210, 263] on textarea "**********" at bounding box center [380, 267] width 340 height 37
drag, startPoint x: 318, startPoint y: 263, endPoint x: 322, endPoint y: 279, distance: 17.1
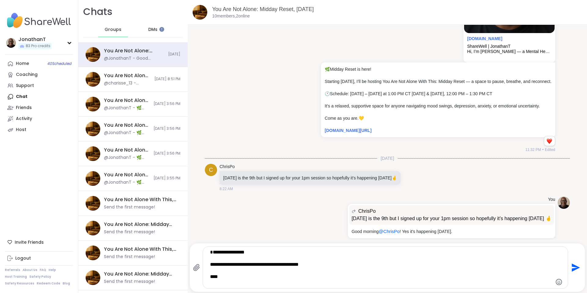
click at [322, 279] on textarea "**********" at bounding box center [380, 267] width 340 height 37
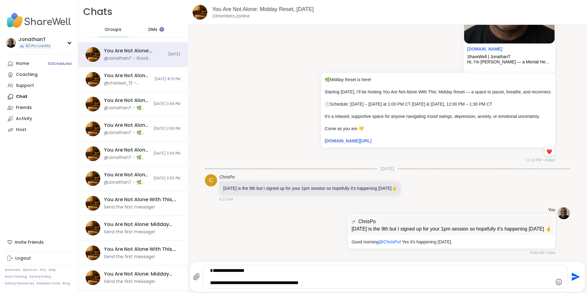
scroll to position [119, 0]
click at [324, 282] on textarea "**********" at bounding box center [380, 276] width 340 height 18
drag, startPoint x: 327, startPoint y: 283, endPoint x: 183, endPoint y: 239, distance: 150.0
click at [183, 239] on div "Chats Groups DMs You Are Not Alone: Midday Reset, [DATE] @JonathanT - Good morn…" at bounding box center [332, 146] width 509 height 293
type textarea "**********"
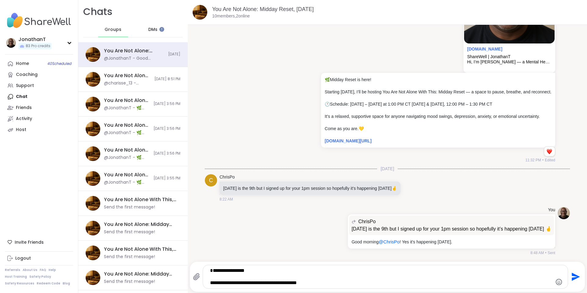
click at [572, 275] on icon "Send" at bounding box center [576, 276] width 8 height 8
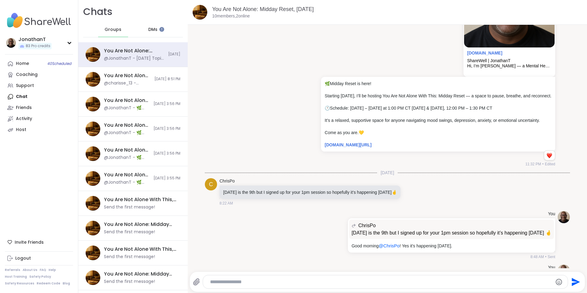
scroll to position [154, 0]
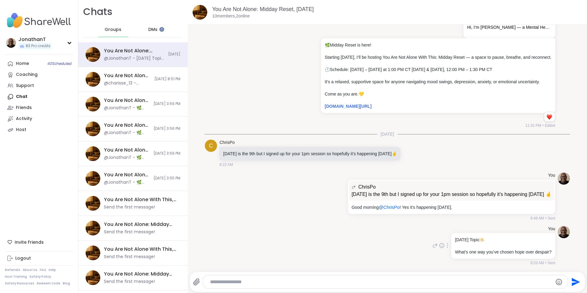
click at [447, 247] on icon at bounding box center [447, 245] width 1 height 4
click at [452, 254] on icon at bounding box center [455, 254] width 6 height 6
type textarea "**********"
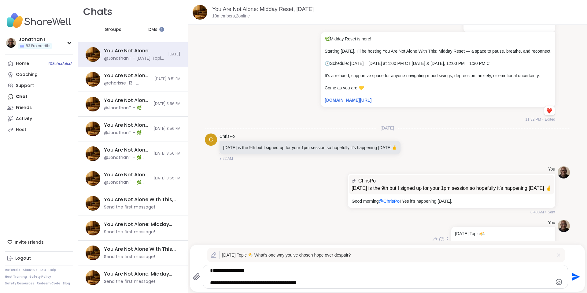
click at [242, 269] on textarea "**********" at bounding box center [380, 276] width 340 height 18
click at [210, 267] on textarea "**********" at bounding box center [380, 276] width 340 height 18
drag, startPoint x: 249, startPoint y: 270, endPoint x: 240, endPoint y: 270, distance: 8.3
click at [240, 270] on textarea "**********" at bounding box center [380, 276] width 340 height 18
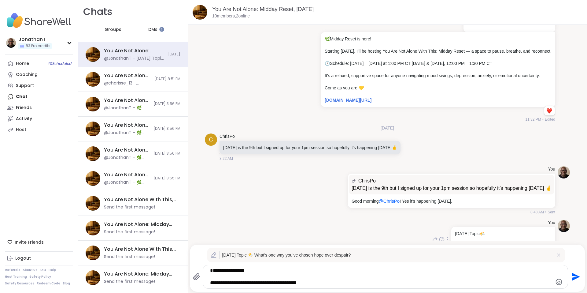
click at [207, 268] on div "**********" at bounding box center [385, 276] width 365 height 23
click at [210, 270] on textarea "**********" at bounding box center [380, 276] width 340 height 18
click at [312, 277] on textarea "**********" at bounding box center [380, 276] width 340 height 18
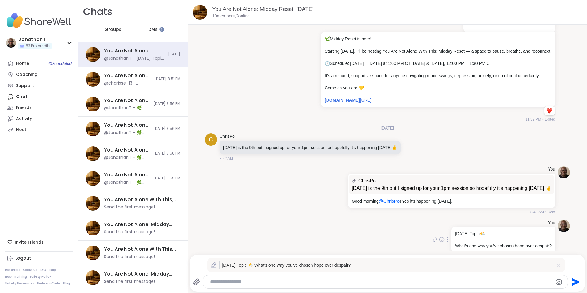
paste textarea "**********"
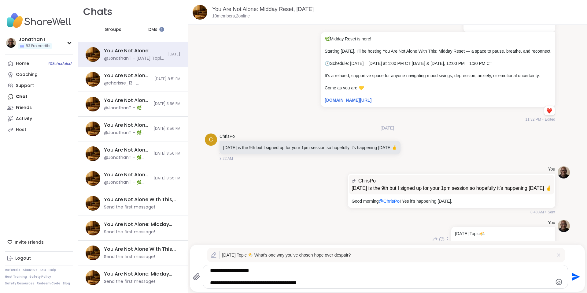
type textarea "**********"
click at [572, 278] on icon "Send" at bounding box center [576, 276] width 8 height 8
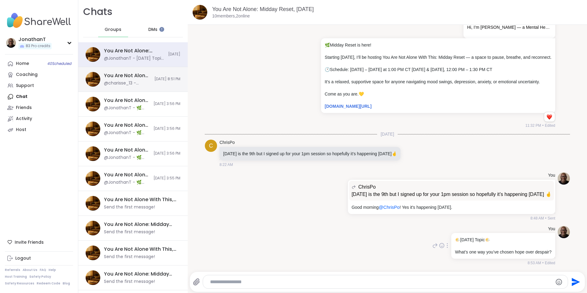
click at [155, 79] on span "[DATE] 8:51 PM" at bounding box center [167, 78] width 26 height 5
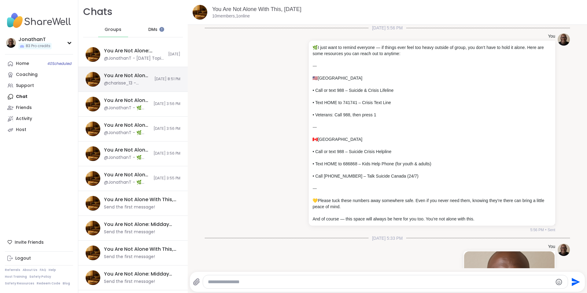
scroll to position [2147, 0]
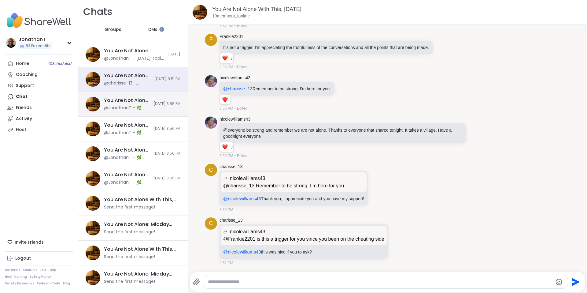
click at [139, 102] on div "You Are Not Alone With This, [DATE] @JonathanT - 🌿 Midday Reset is here! Starti…" at bounding box center [132, 104] width 109 height 25
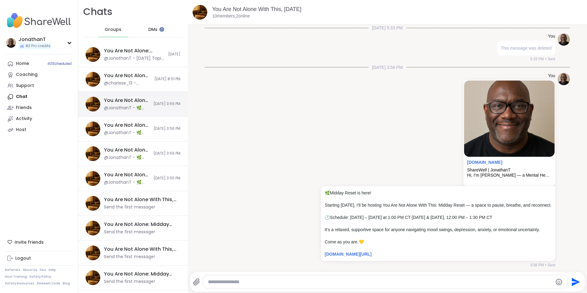
scroll to position [8, 0]
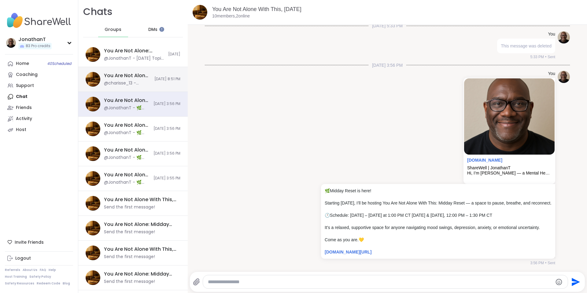
click at [139, 79] on div "You Are Not Alone With This, [DATE] @charisse_13 - @nicolewilliams43 this was n…" at bounding box center [127, 79] width 47 height 14
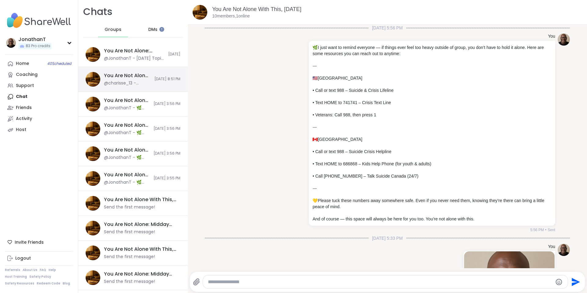
scroll to position [2147, 0]
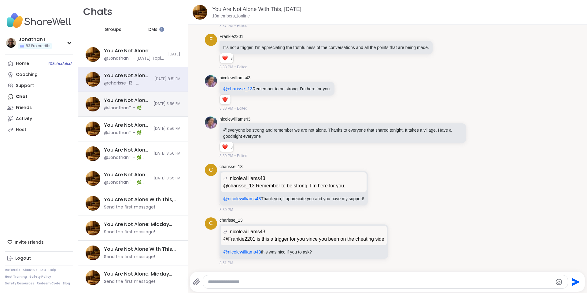
click at [131, 105] on div "@JonathanT - 🌿 Midday Reset is here! Starting [DATE], I’ll be hosting You Are N…" at bounding box center [127, 108] width 46 height 6
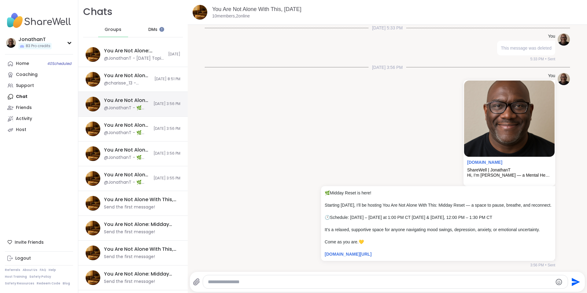
scroll to position [8, 0]
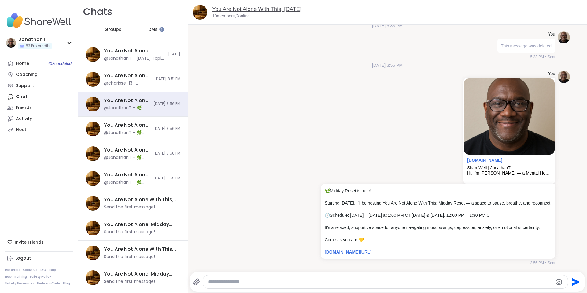
click at [275, 9] on link "You Are Not Alone With This, [DATE]" at bounding box center [256, 9] width 89 height 6
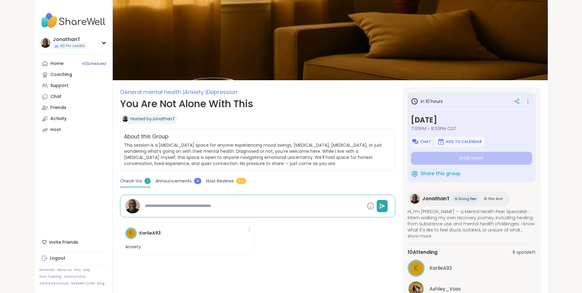
type textarea "*"
click at [419, 143] on img at bounding box center [415, 141] width 7 height 7
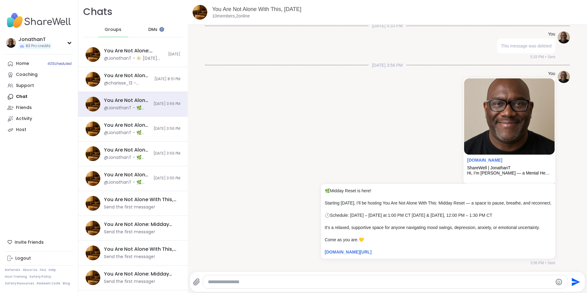
click at [370, 283] on textarea "Type your message" at bounding box center [380, 282] width 345 height 6
click at [369, 281] on textarea "Type your message" at bounding box center [380, 282] width 345 height 6
paste textarea "**********"
type textarea "**********"
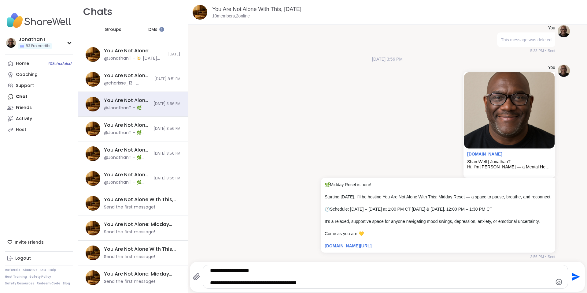
click at [570, 276] on icon "Send" at bounding box center [575, 276] width 10 height 10
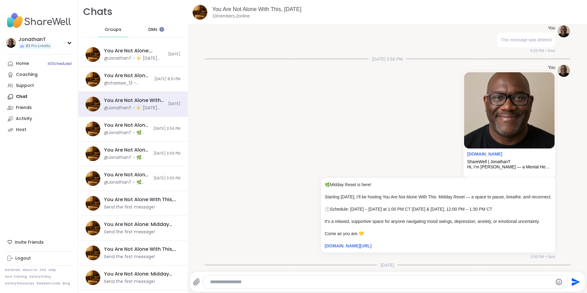
scroll to position [59, 0]
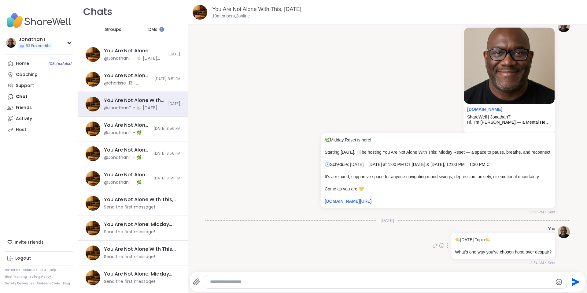
click at [474, 250] on p "What’s one way you’ve chosen hope over despair?" at bounding box center [503, 252] width 97 height 6
copy p "What’s one way you’ve chosen hope over despair?"
